Goal: Task Accomplishment & Management: Manage account settings

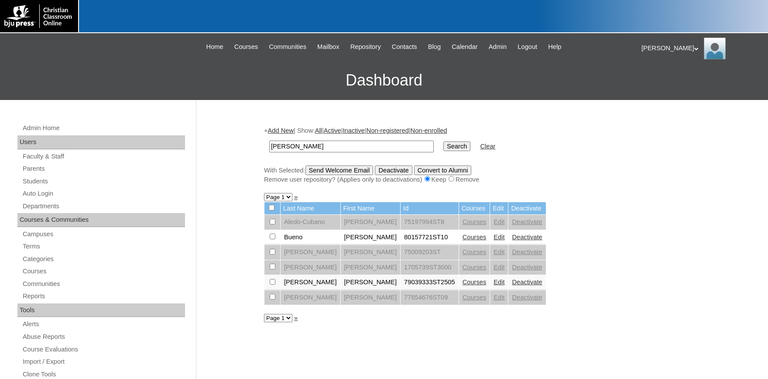
drag, startPoint x: 322, startPoint y: 144, endPoint x: 135, endPoint y: 144, distance: 187.5
click at [269, 142] on input "JOSUE" at bounding box center [351, 146] width 164 height 12
type input "[EMAIL_ADDRESS][DOMAIN_NAME]"
click at [449, 147] on input "Search" at bounding box center [456, 146] width 27 height 10
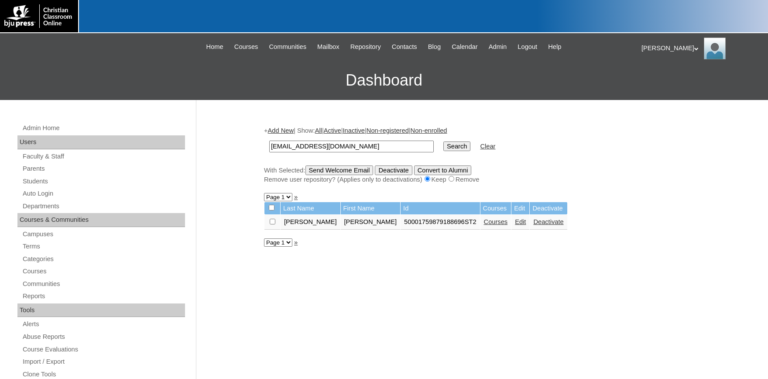
drag, startPoint x: 273, startPoint y: 224, endPoint x: 328, endPoint y: 195, distance: 61.3
click at [273, 223] on input "checkbox" at bounding box center [273, 221] width 6 height 6
checkbox input "true"
click at [346, 174] on input "Send Welcome Email" at bounding box center [339, 170] width 68 height 10
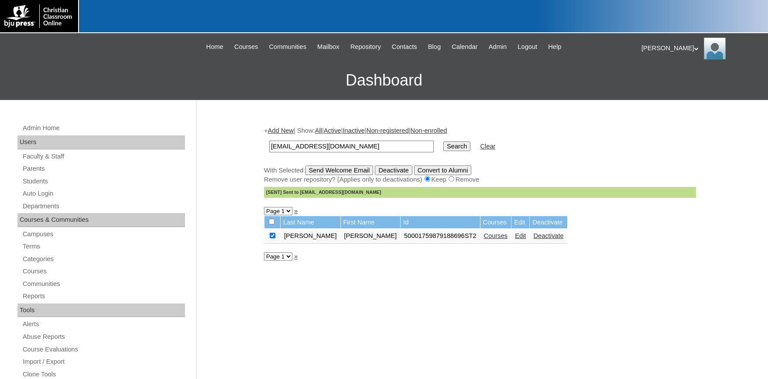
click at [515, 239] on link "Edit" at bounding box center [520, 235] width 11 height 7
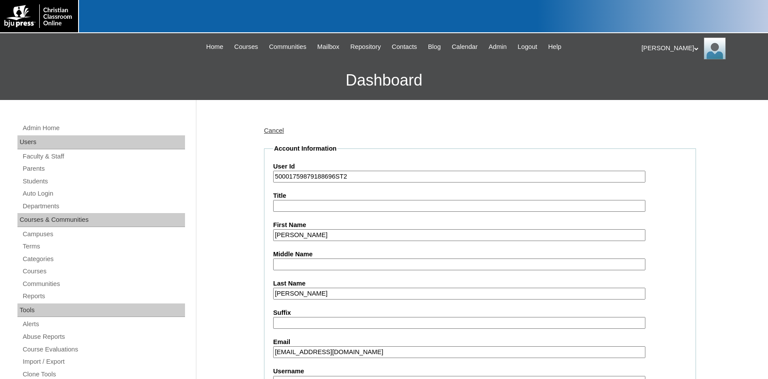
click at [440, 351] on input "[EMAIL_ADDRESS][DOMAIN_NAME]" at bounding box center [459, 352] width 372 height 12
